Goal: Subscribe to service/newsletter

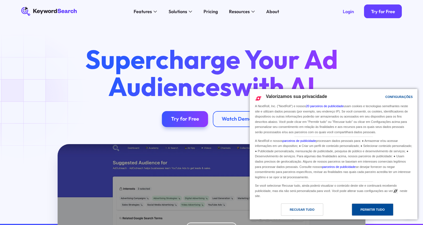
click at [358, 211] on div "Permitir Tudo" at bounding box center [373, 209] width 42 height 12
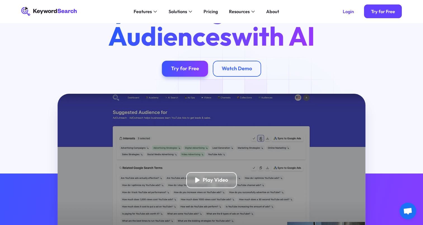
scroll to position [50, 0]
click at [196, 70] on div "Try for Free" at bounding box center [185, 68] width 28 height 6
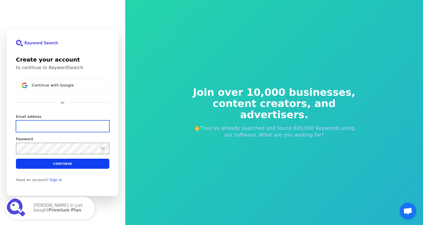
click at [80, 124] on input "Email address" at bounding box center [62, 126] width 93 height 12
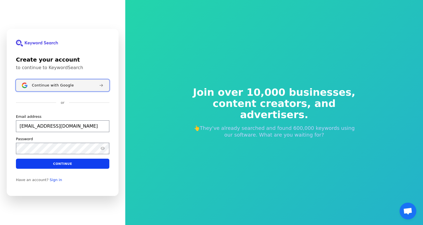
click at [69, 85] on span "Continue with Google" at bounding box center [53, 85] width 42 height 4
type input "[EMAIL_ADDRESS][DOMAIN_NAME]"
